Goal: Find specific page/section: Find specific page/section

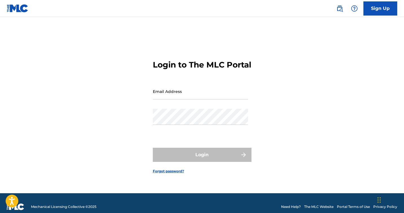
click at [0, 212] on nordpass-portal at bounding box center [0, 213] width 0 height 0
type input "[EMAIL_ADDRESS][DOMAIN_NAME]"
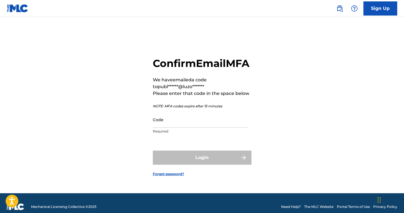
drag, startPoint x: 166, startPoint y: 122, endPoint x: 170, endPoint y: 123, distance: 3.5
click at [167, 122] on input "Code" at bounding box center [200, 119] width 95 height 16
paste input "288649"
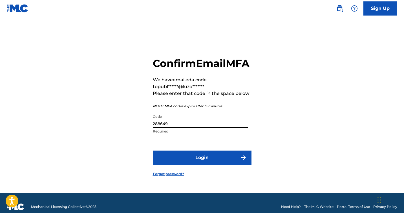
type input "288649"
click at [191, 159] on button "Login" at bounding box center [202, 157] width 99 height 14
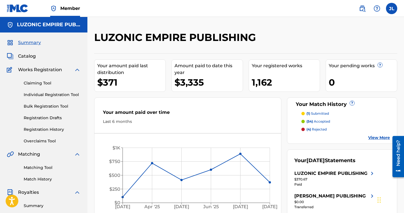
click at [325, 113] on p "(1) submitted" at bounding box center [318, 113] width 23 height 5
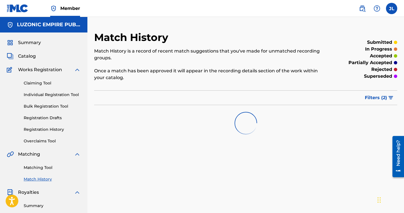
click at [36, 44] on span "Summary" at bounding box center [29, 42] width 23 height 7
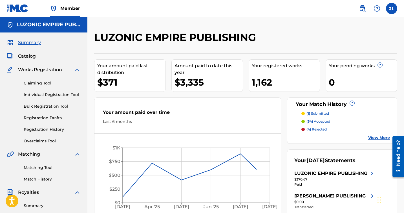
click at [30, 56] on span "Catalog" at bounding box center [27, 56] width 18 height 7
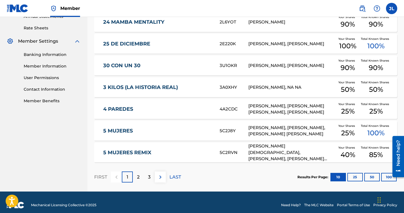
scroll to position [218, 0]
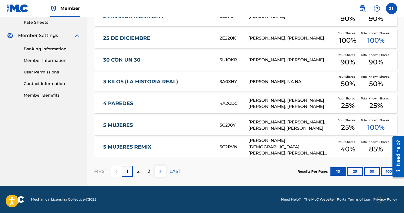
click at [387, 170] on button "100" at bounding box center [389, 171] width 16 height 8
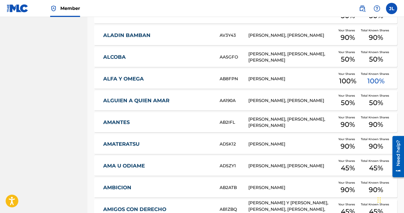
scroll to position [590, 0]
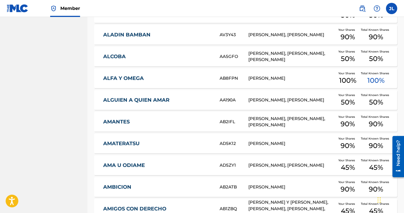
click at [151, 124] on link "AMANTES" at bounding box center [157, 121] width 109 height 6
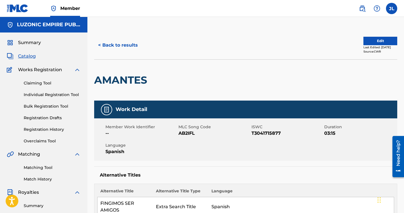
click at [128, 45] on button "< Back to results" at bounding box center [118, 45] width 48 height 14
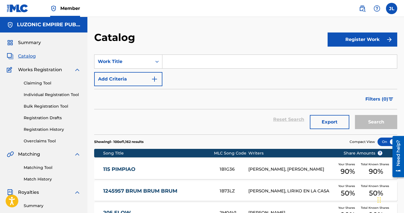
click at [37, 44] on span "Summary" at bounding box center [29, 42] width 23 height 7
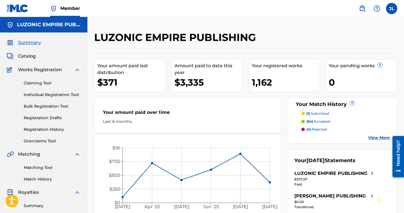
click at [32, 55] on span "Catalog" at bounding box center [27, 56] width 18 height 7
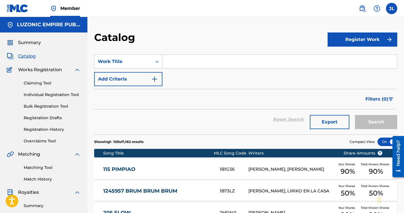
click at [29, 45] on span "Summary" at bounding box center [29, 42] width 23 height 7
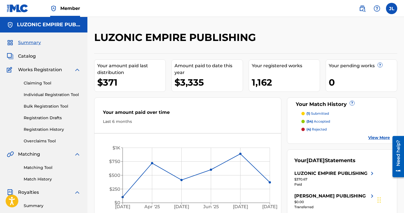
click at [28, 56] on span "Catalog" at bounding box center [27, 56] width 18 height 7
